Goal: Information Seeking & Learning: Find specific fact

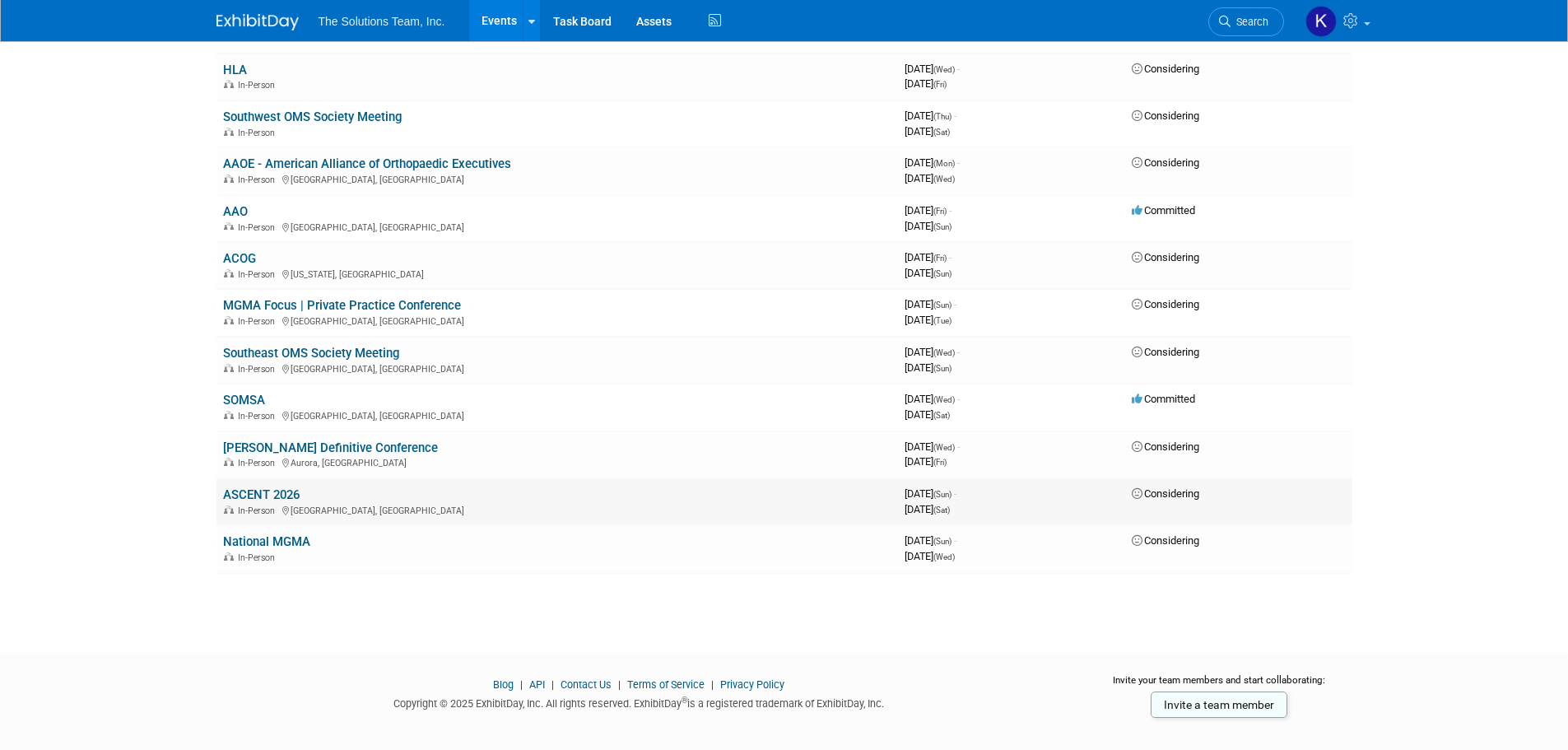
scroll to position [238, 0]
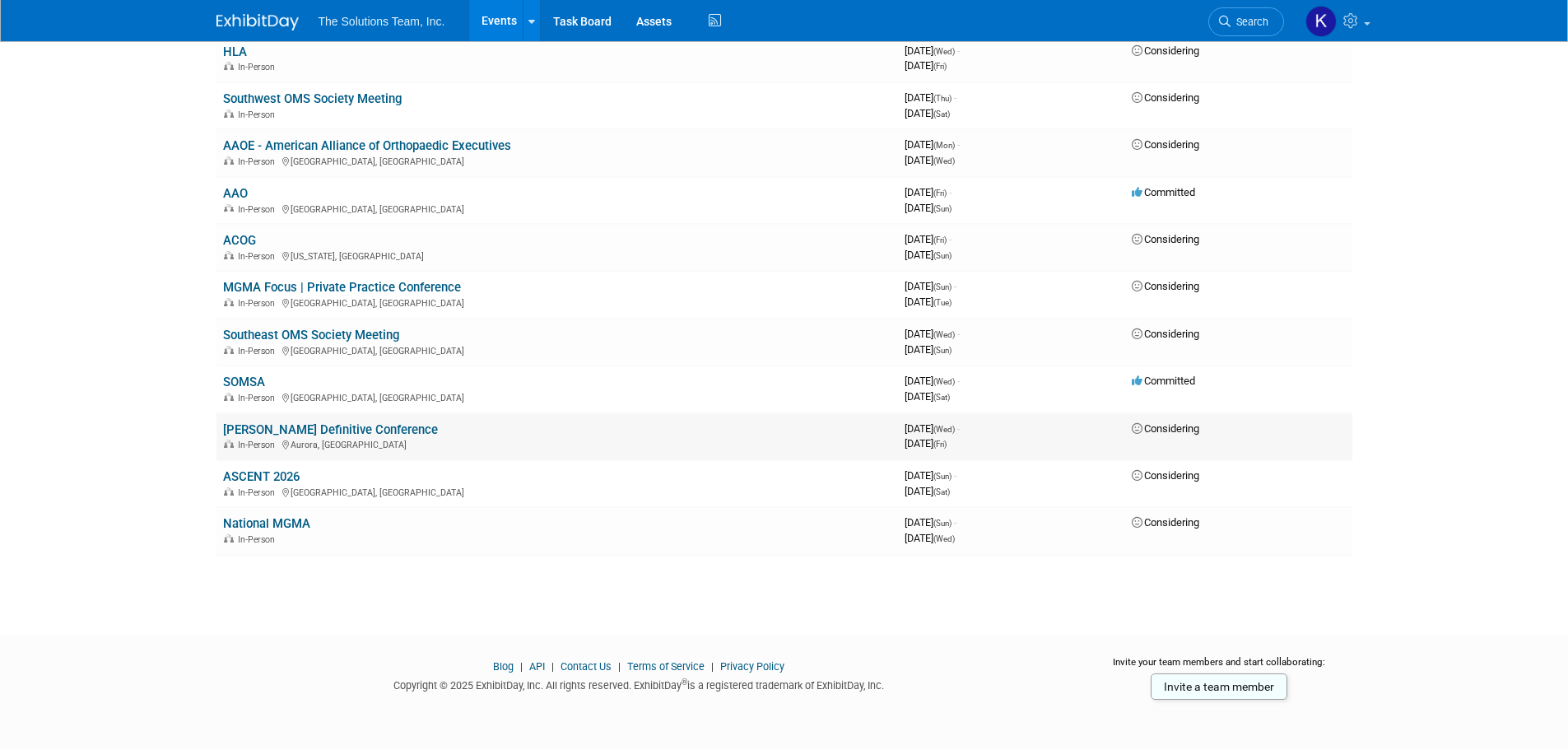
click at [272, 431] on link "[PERSON_NAME] Definitive Conference" at bounding box center [330, 430] width 215 height 15
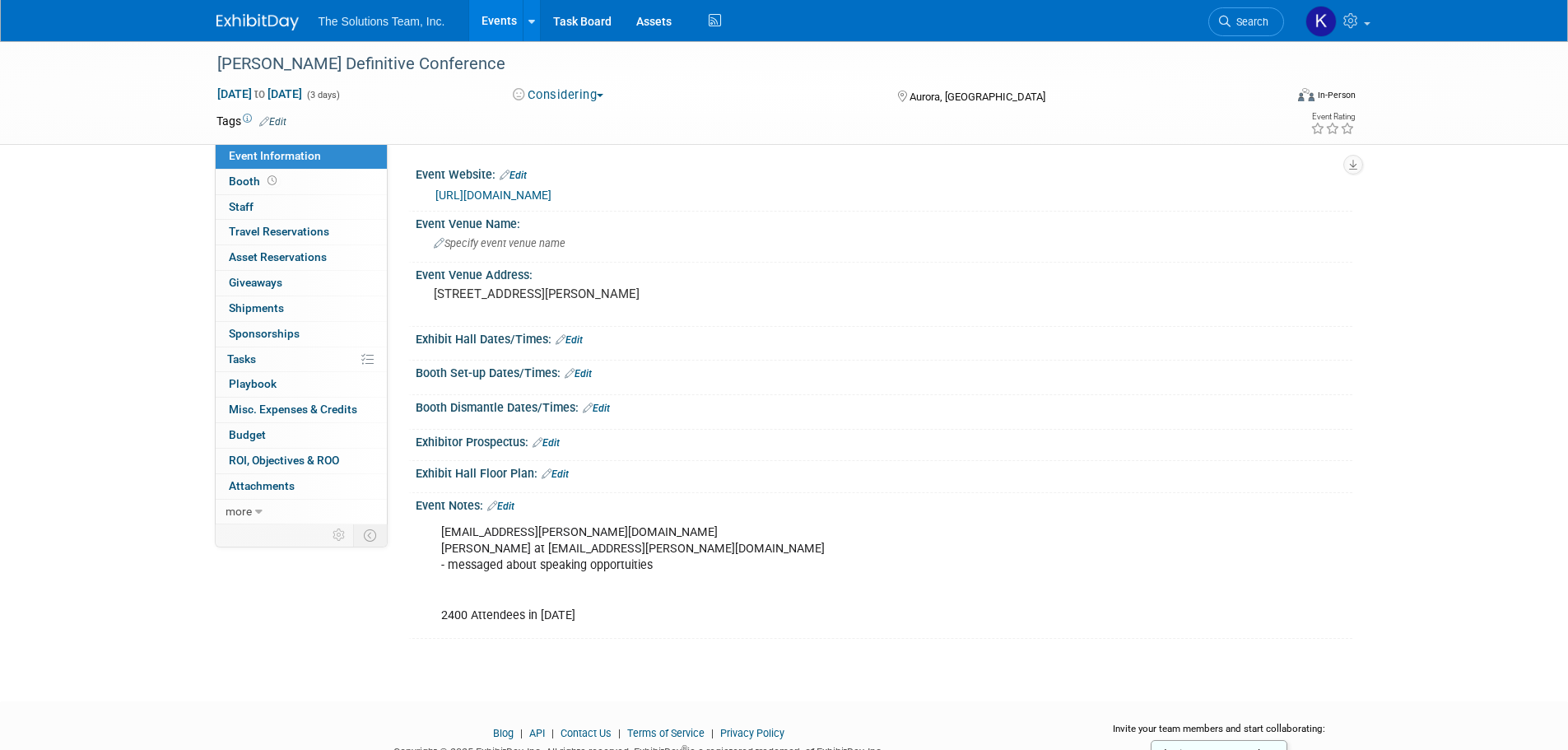
click at [551, 190] on link "https://web.cvent.com/event/f0eb6a74-9e9c-4ac2-8e46-d95b8a37ce58/summary" at bounding box center [494, 196] width 116 height 13
click at [302, 182] on link "Booth" at bounding box center [301, 181] width 171 height 24
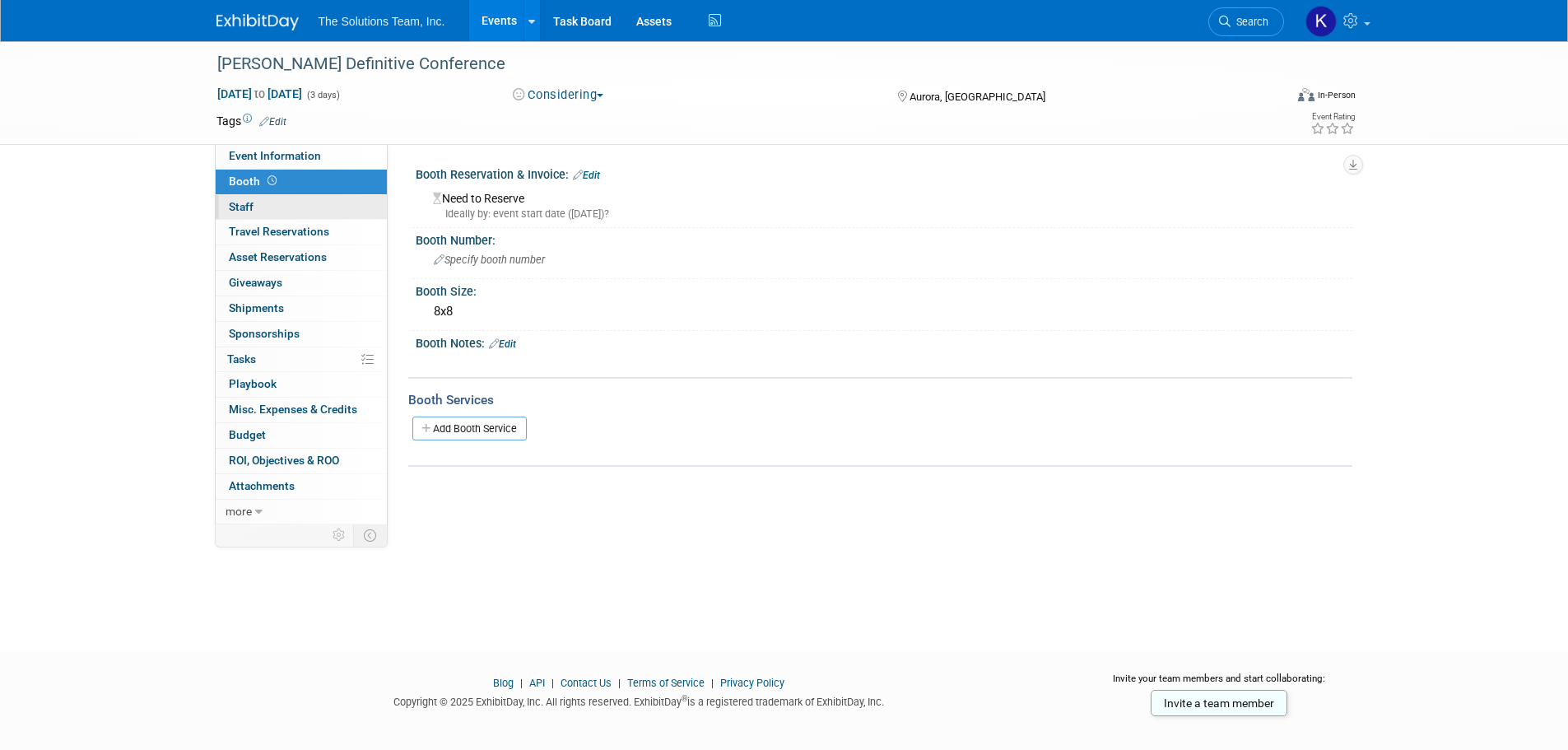
click at [287, 203] on link "0 Staff 0" at bounding box center [301, 206] width 171 height 24
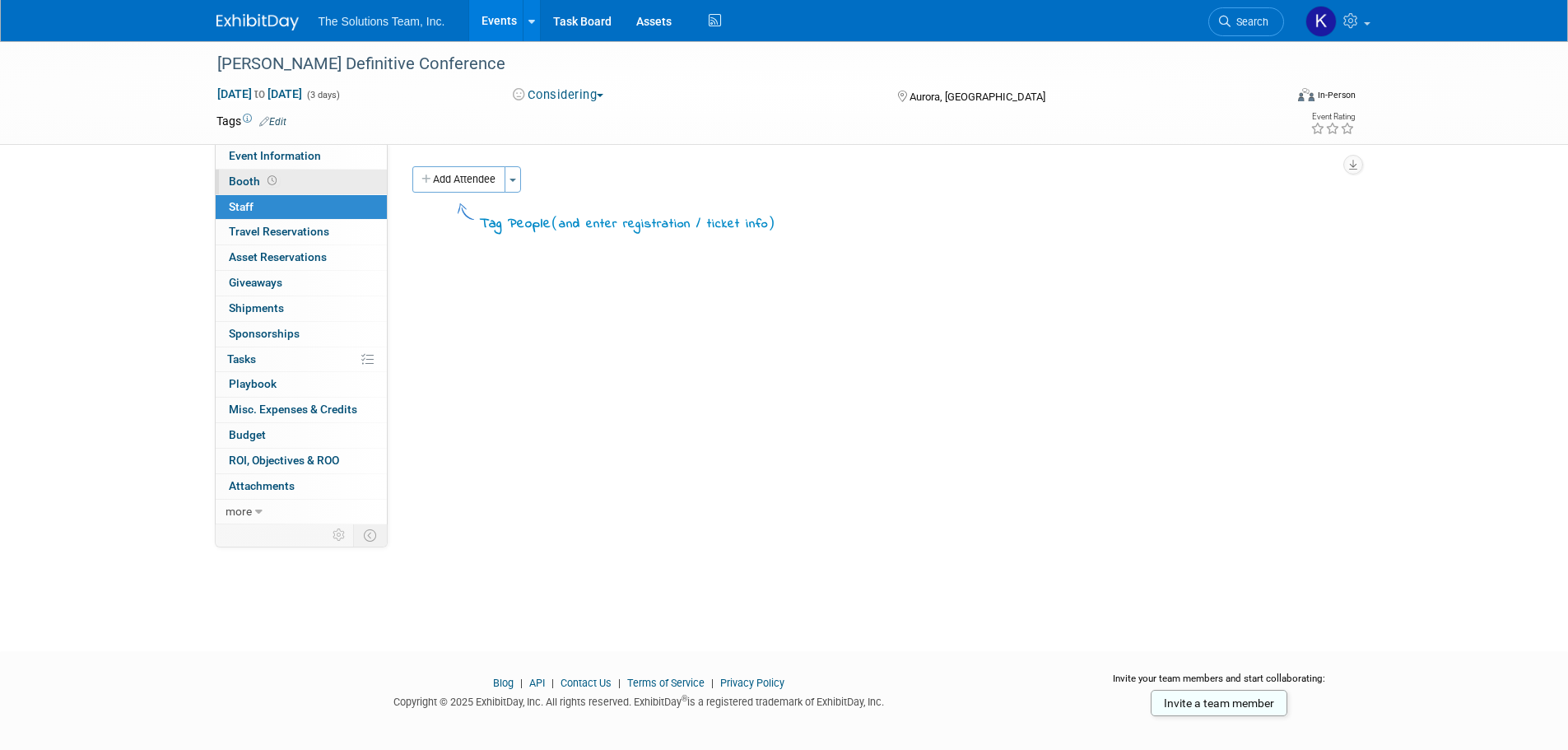
click at [288, 190] on link "Booth" at bounding box center [301, 181] width 171 height 24
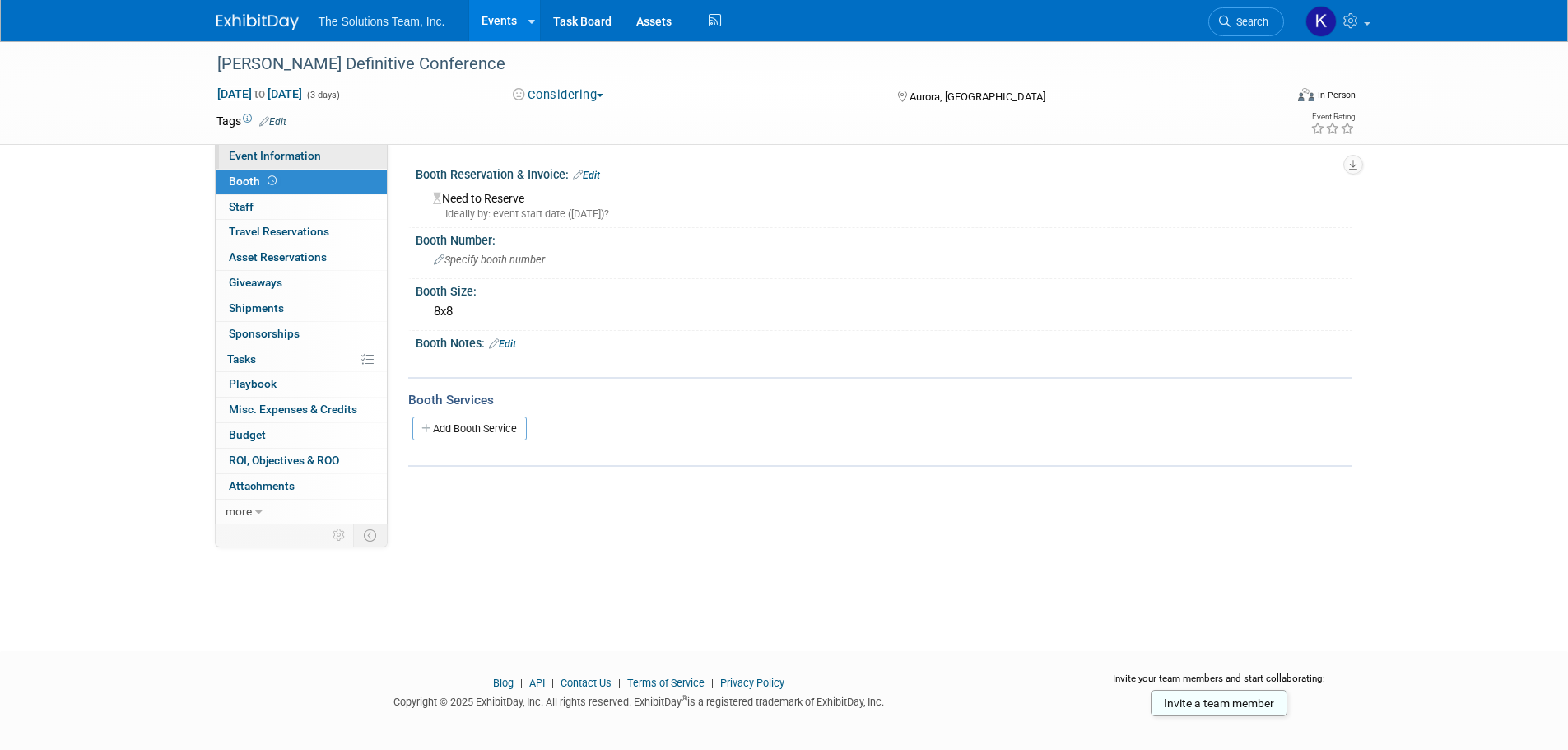
click at [313, 161] on span "Event Information" at bounding box center [274, 156] width 92 height 13
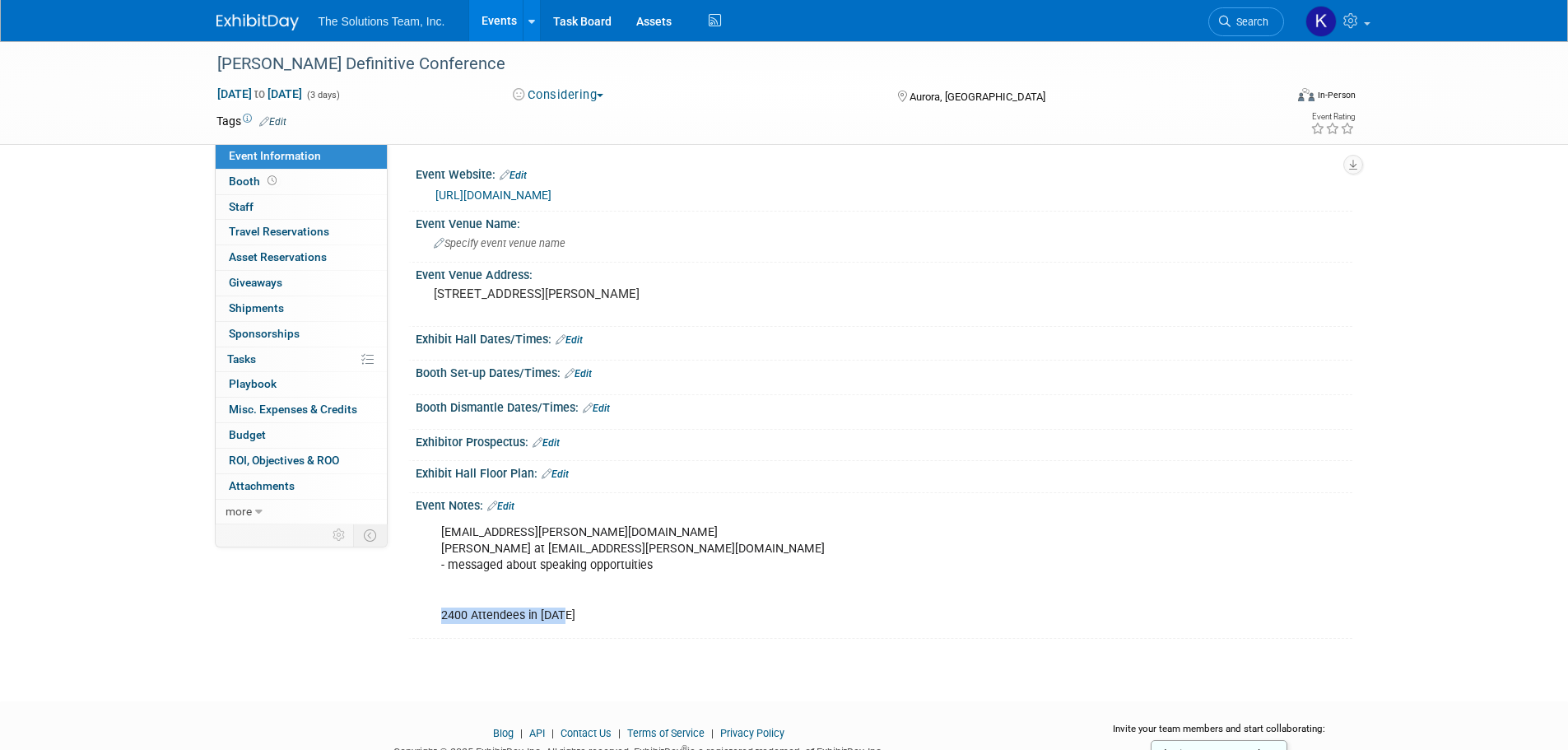
drag, startPoint x: 443, startPoint y: 613, endPoint x: 610, endPoint y: 615, distance: 167.0
click at [610, 615] on div "dykemadso@dykema.com Laura Blain at lblaine@dykema.com - messaged about speakin…" at bounding box center [801, 573] width 742 height 115
copy div "2400 Attendees in 2025"
